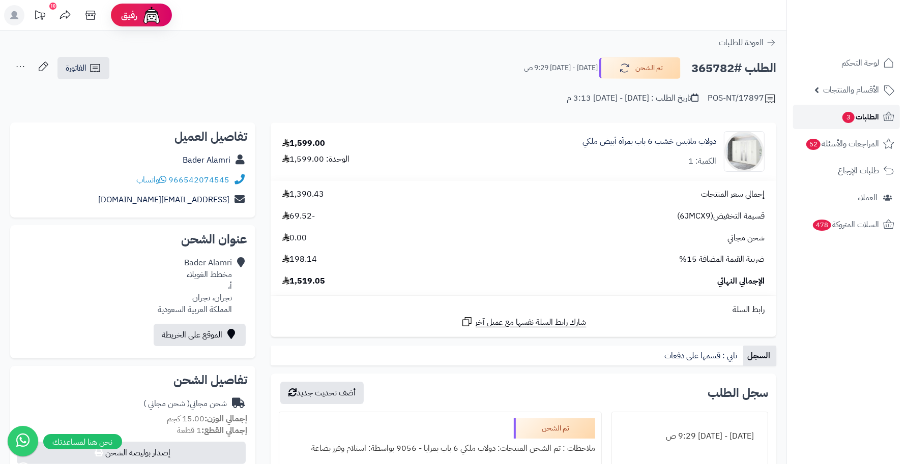
click at [855, 117] on span "الطلبات 3" at bounding box center [860, 117] width 38 height 14
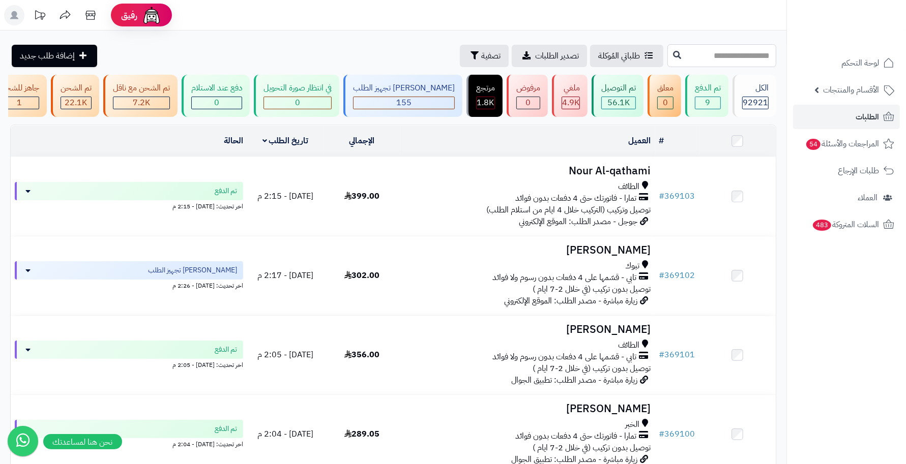
drag, startPoint x: 748, startPoint y: 59, endPoint x: 753, endPoint y: 56, distance: 5.9
click at [752, 56] on input "text" at bounding box center [721, 55] width 109 height 23
type input "******"
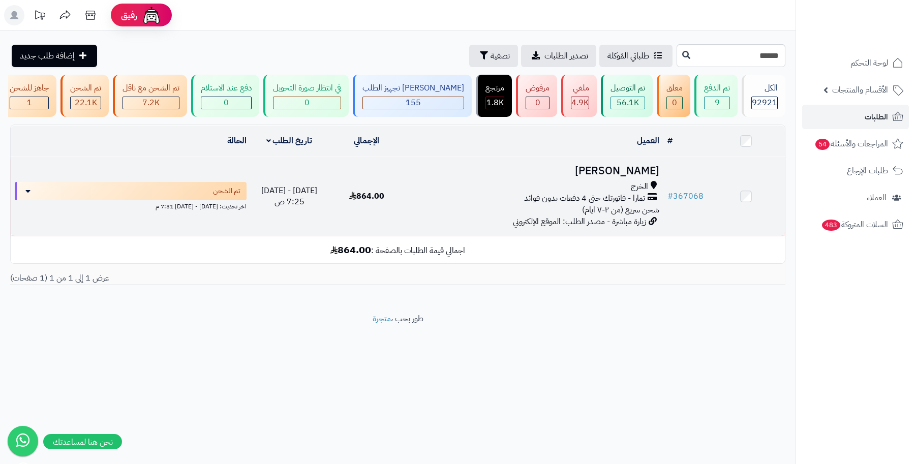
click at [637, 177] on h3 "العنود الخالدي" at bounding box center [535, 171] width 250 height 12
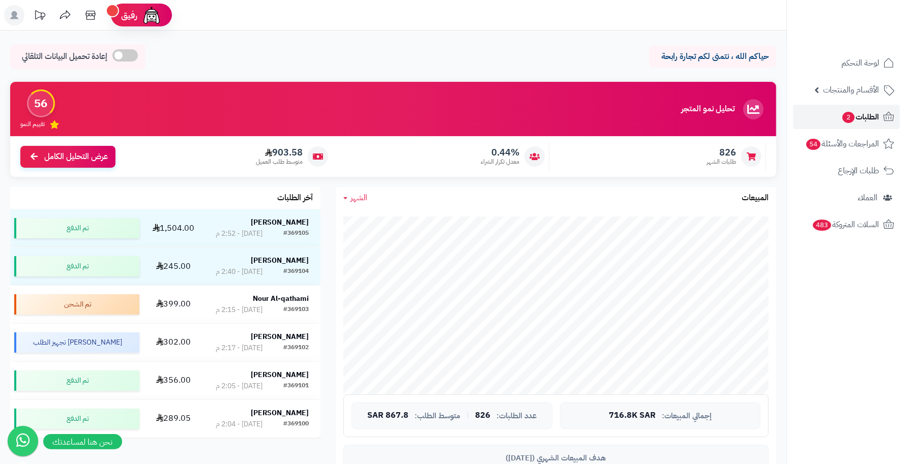
click at [869, 123] on span "الطلبات 2" at bounding box center [860, 117] width 38 height 14
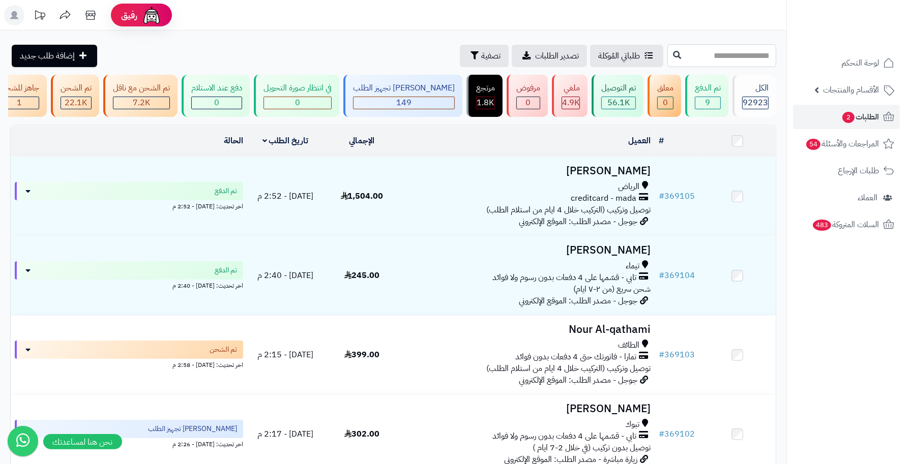
click at [749, 56] on input "text" at bounding box center [721, 55] width 109 height 23
type input "******"
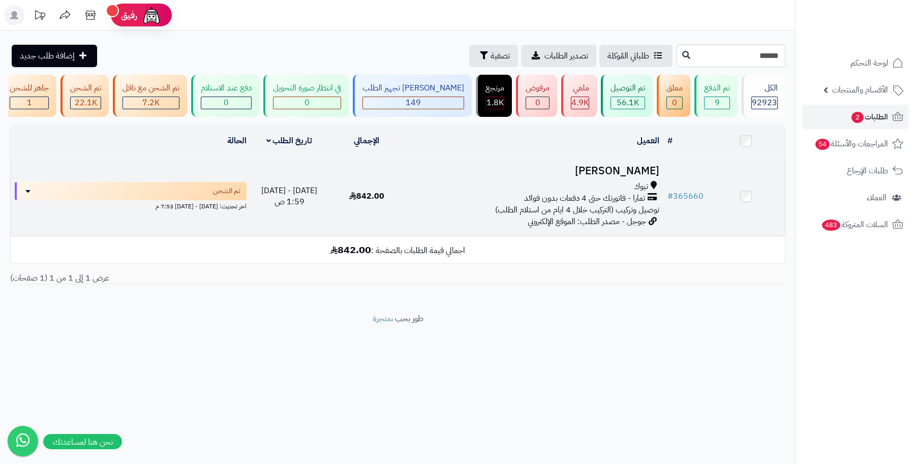
click at [652, 177] on h3 "[PERSON_NAME]" at bounding box center [535, 171] width 250 height 12
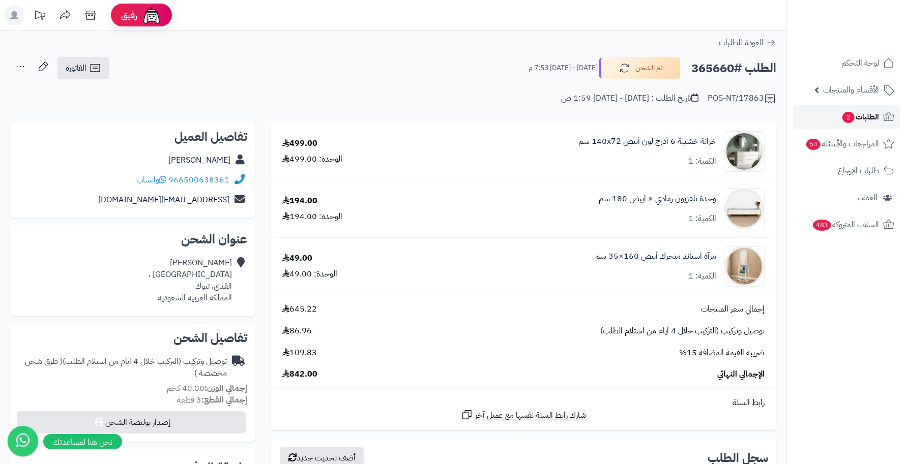
click at [822, 118] on link "الطلبات 2" at bounding box center [846, 117] width 107 height 24
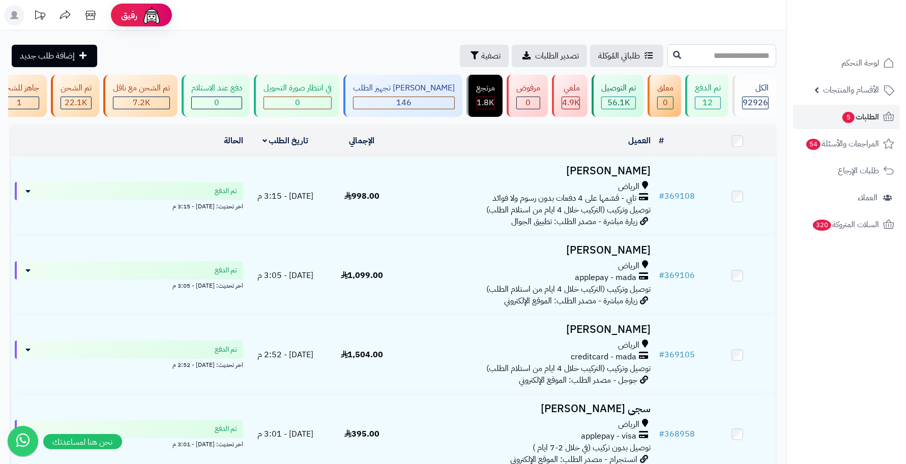
click at [746, 53] on input "text" at bounding box center [721, 55] width 109 height 23
type input "******"
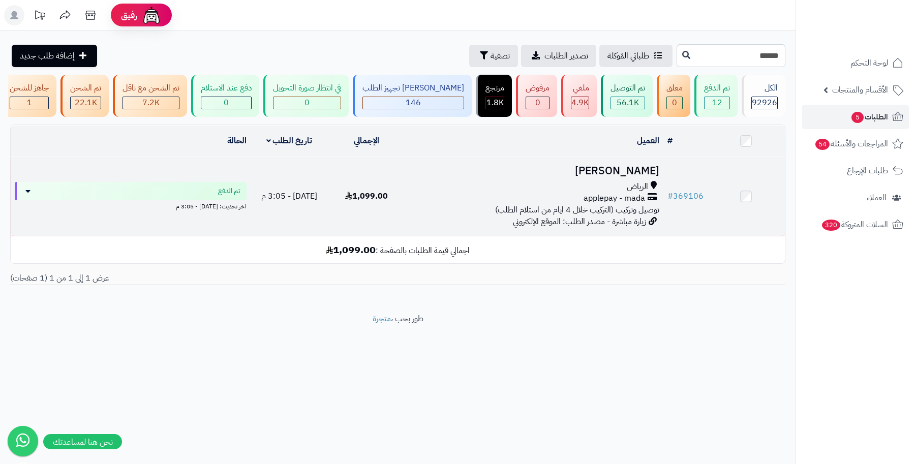
click at [647, 177] on h3 "[PERSON_NAME]" at bounding box center [535, 171] width 250 height 12
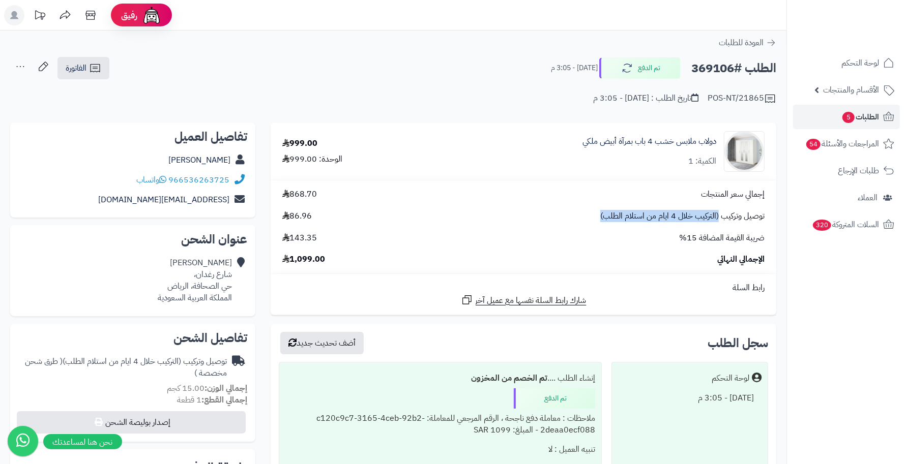
drag, startPoint x: 719, startPoint y: 216, endPoint x: 568, endPoint y: 220, distance: 150.6
click at [569, 220] on div "توصيل وتركيب (التركيب خلال 4 ايام من استلام الطلب) 86.96" at bounding box center [523, 217] width 497 height 12
click at [555, 225] on div "إجمالي سعر المنتجات 868.70 توصيل وتركيب (التركيب خلال 4 ايام من استلام الطلب) 8…" at bounding box center [523, 227] width 497 height 77
drag, startPoint x: 713, startPoint y: 217, endPoint x: 596, endPoint y: 216, distance: 117.5
click at [596, 216] on div "توصيل وتركيب (التركيب خلال 4 ايام من استلام الطلب) 86.96" at bounding box center [523, 217] width 497 height 12
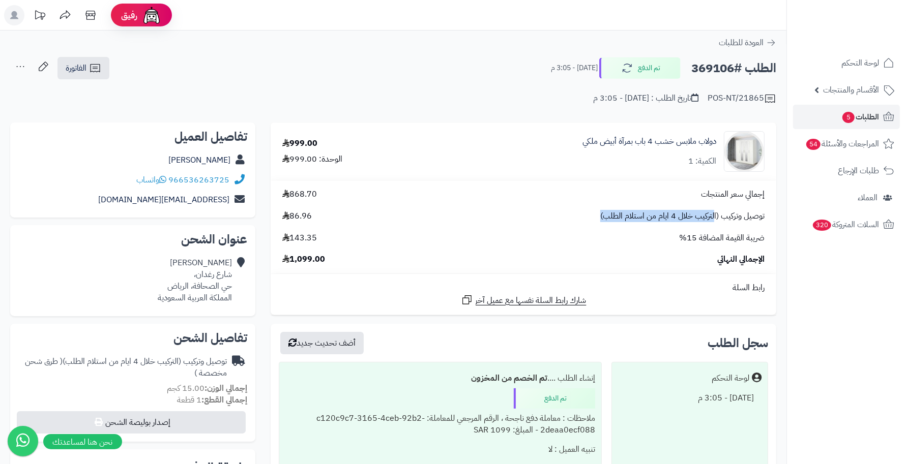
click at [580, 226] on div "إجمالي سعر المنتجات 868.70 توصيل وتركيب (التركيب خلال 4 ايام من استلام الطلب) 8…" at bounding box center [523, 227] width 497 height 77
drag, startPoint x: 716, startPoint y: 214, endPoint x: 594, endPoint y: 214, distance: 121.6
click at [594, 214] on div "توصيل وتركيب (التركيب خلال 4 ايام من استلام الطلب) 86.96" at bounding box center [523, 217] width 497 height 12
click at [597, 235] on div "ضريبة القيمة المضافة 15% 143.35" at bounding box center [523, 238] width 497 height 12
drag, startPoint x: 714, startPoint y: 211, endPoint x: 571, endPoint y: 217, distance: 142.5
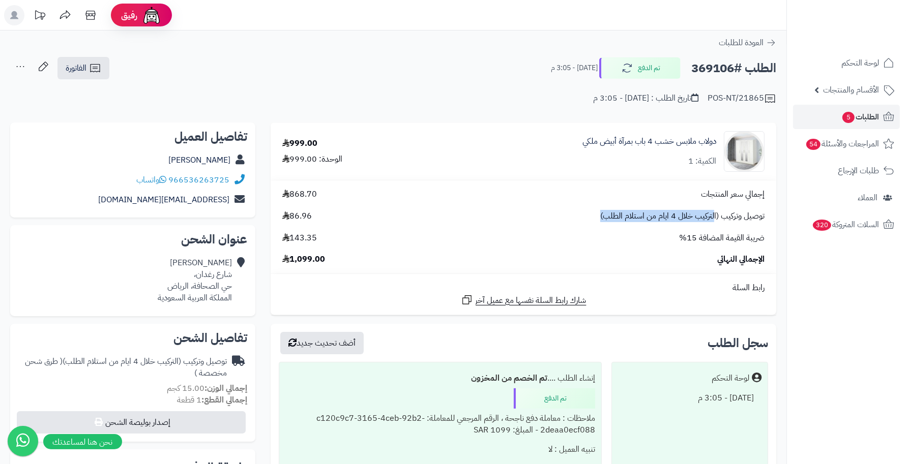
click at [571, 217] on div "توصيل وتركيب (التركيب خلال 4 ايام من استلام الطلب) 86.96" at bounding box center [523, 217] width 497 height 12
click at [573, 234] on div "ضريبة القيمة المضافة 15% 143.35" at bounding box center [523, 238] width 497 height 12
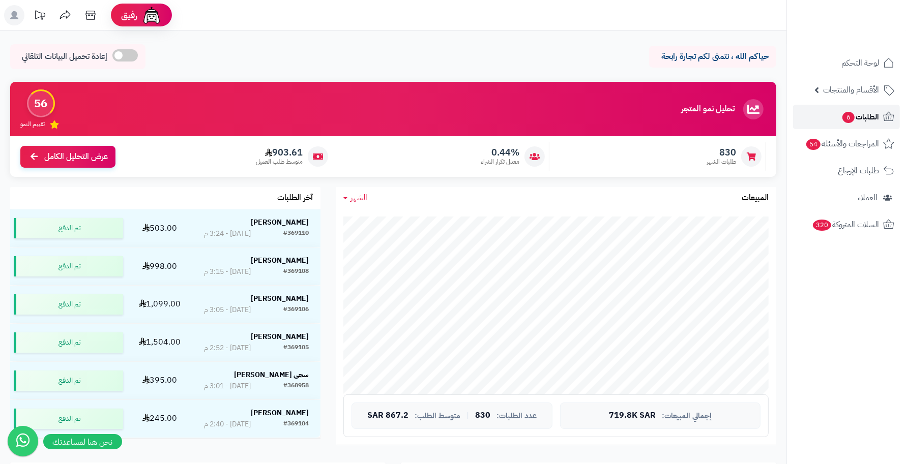
click at [847, 115] on span "6" at bounding box center [848, 117] width 13 height 12
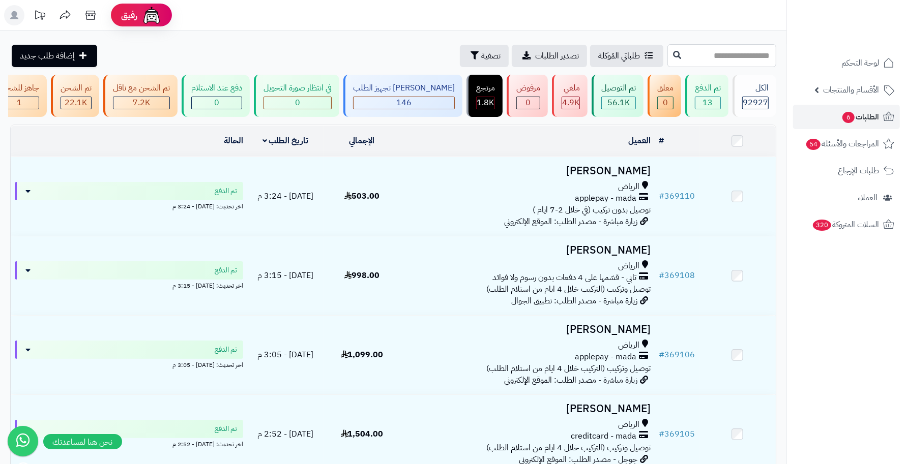
click at [746, 59] on input "text" at bounding box center [721, 55] width 109 height 23
type input "******"
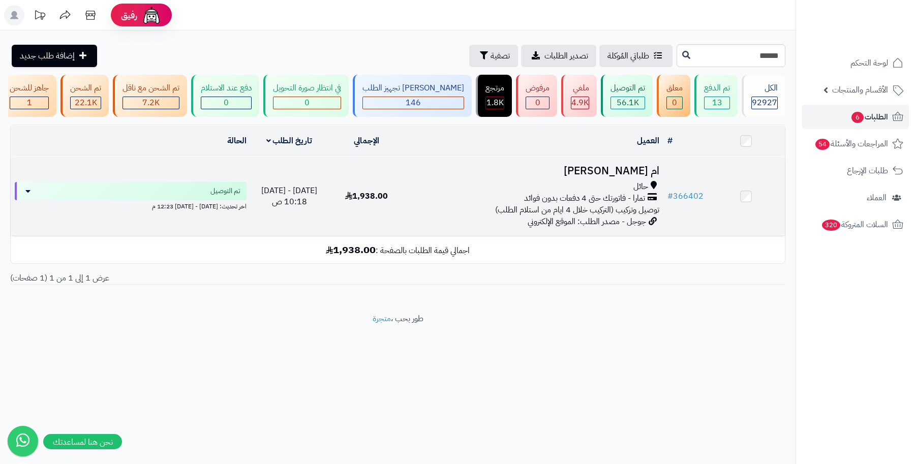
click at [624, 177] on h3 "ام راشد العنزي" at bounding box center [535, 171] width 250 height 12
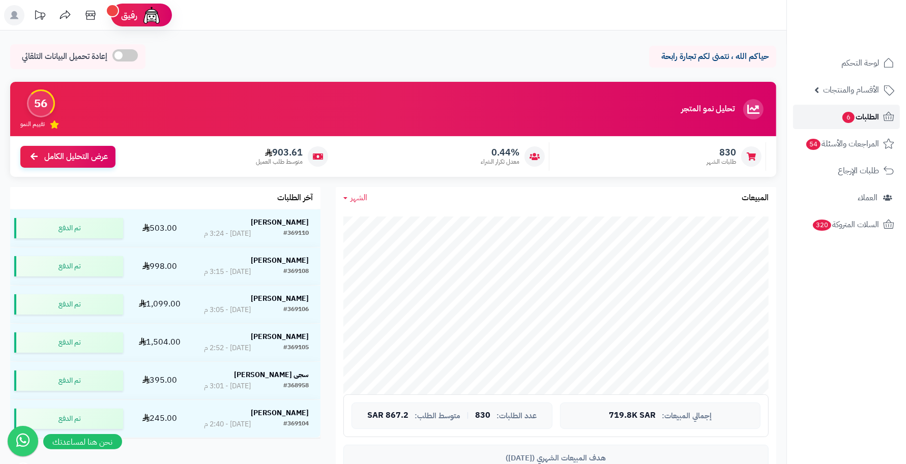
click at [861, 111] on span "الطلبات 6" at bounding box center [860, 117] width 38 height 14
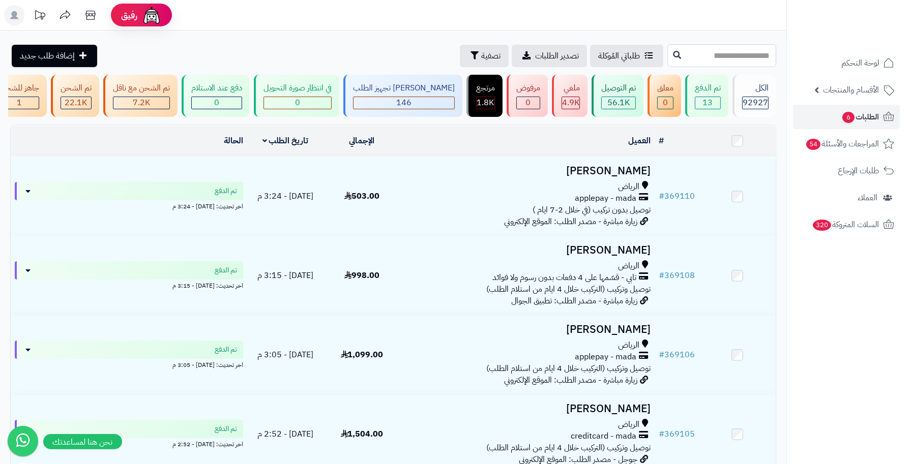
click at [746, 49] on input "text" at bounding box center [721, 55] width 109 height 23
type input "******"
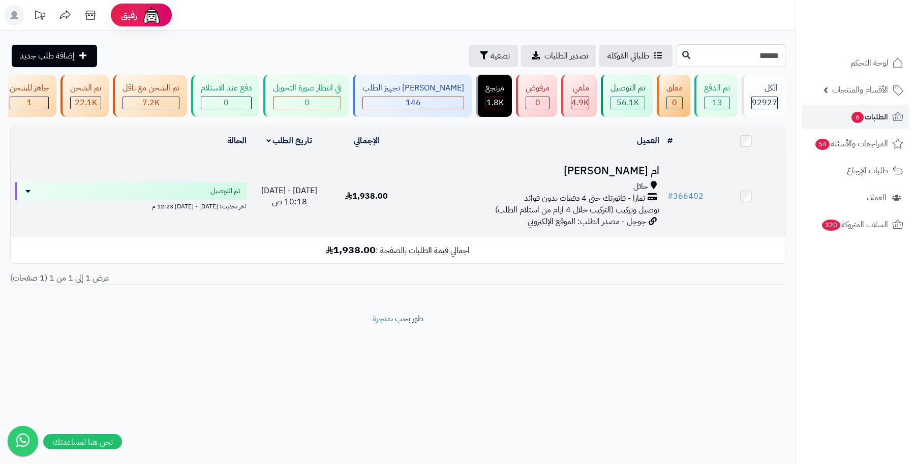
click at [634, 177] on h3 "ام [PERSON_NAME]" at bounding box center [535, 171] width 250 height 12
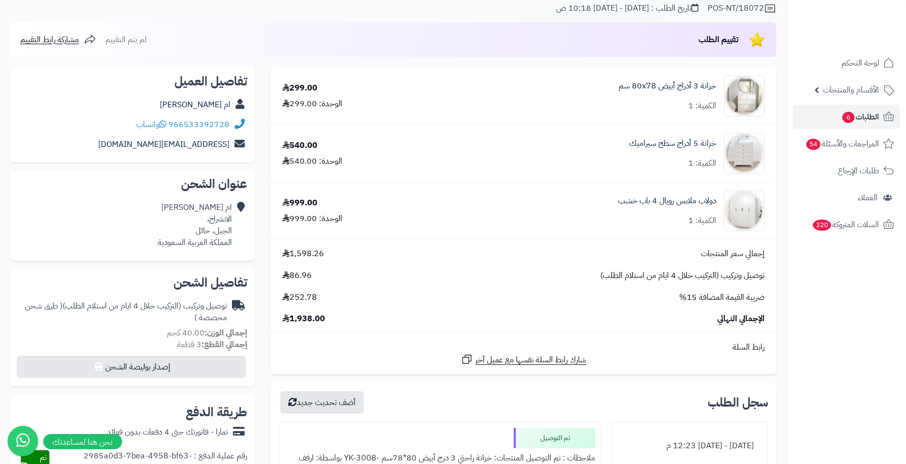
scroll to position [64, 0]
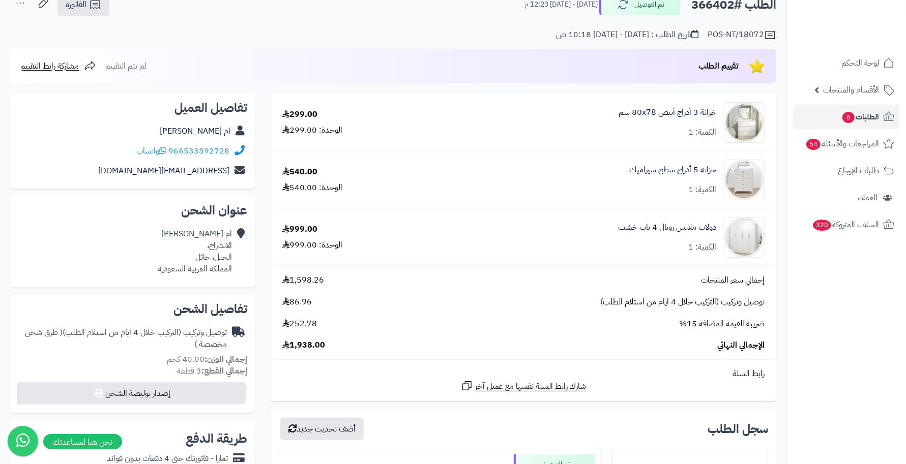
drag, startPoint x: 563, startPoint y: 208, endPoint x: 533, endPoint y: 206, distance: 30.0
click at [533, 206] on td "خزانة 5 أدراج سطح سيراميك الكمية: 1" at bounding box center [606, 180] width 339 height 57
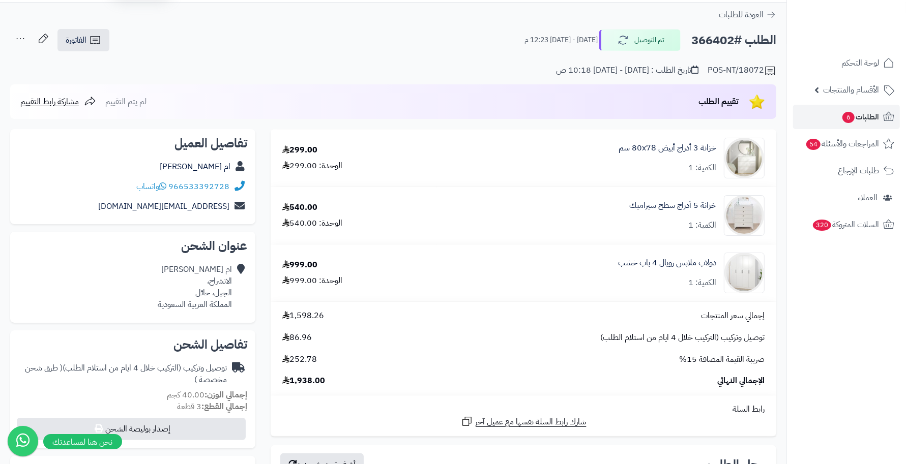
scroll to position [0, 0]
